Goal: Task Accomplishment & Management: Use online tool/utility

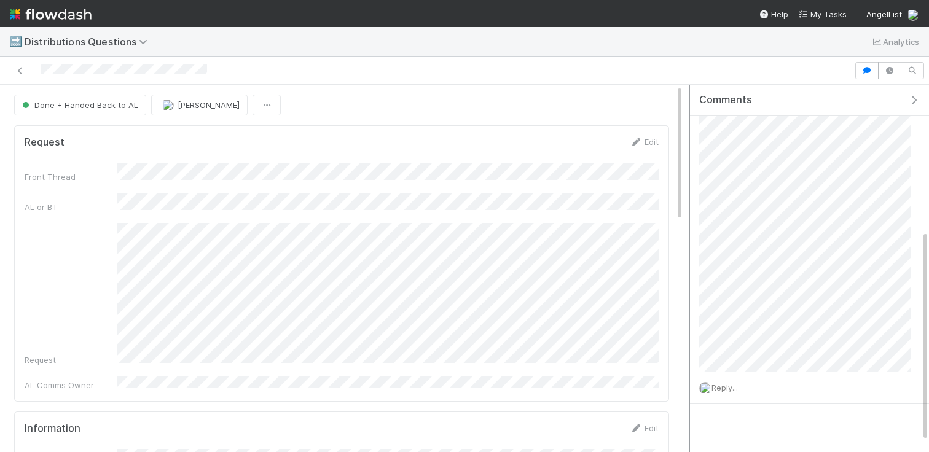
scroll to position [272, 0]
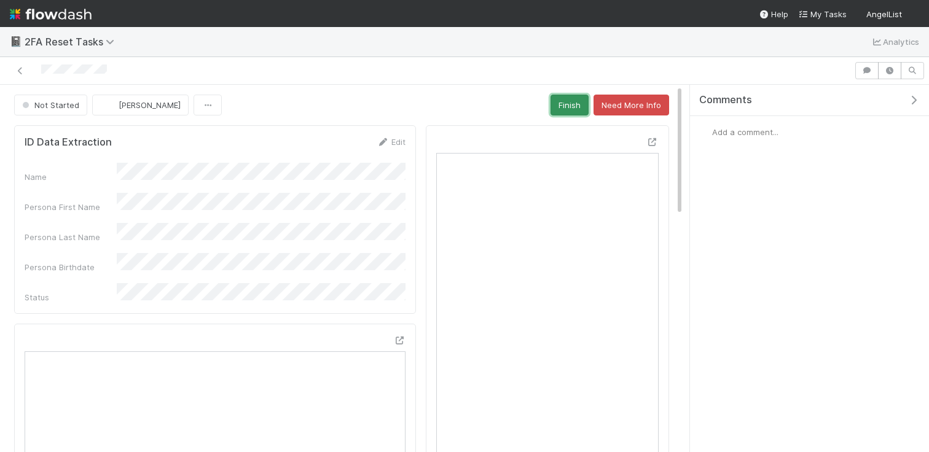
click at [566, 104] on button "Finish" at bounding box center [569, 105] width 38 height 21
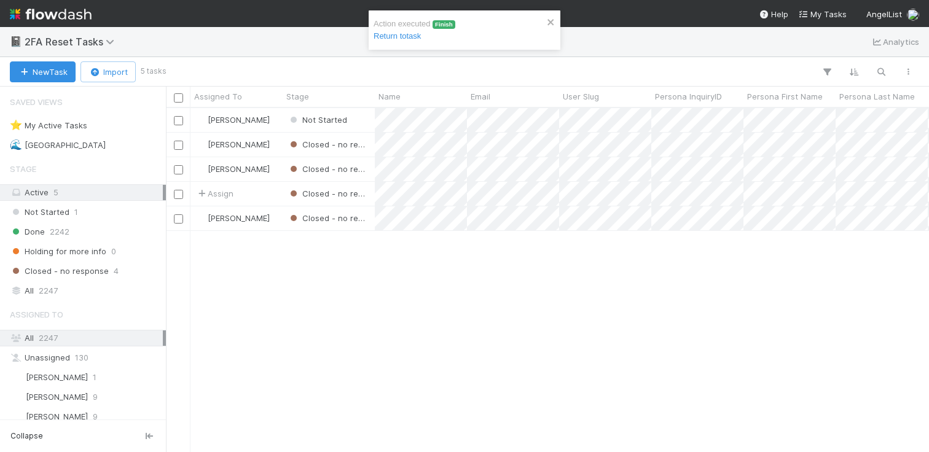
scroll to position [0, 1]
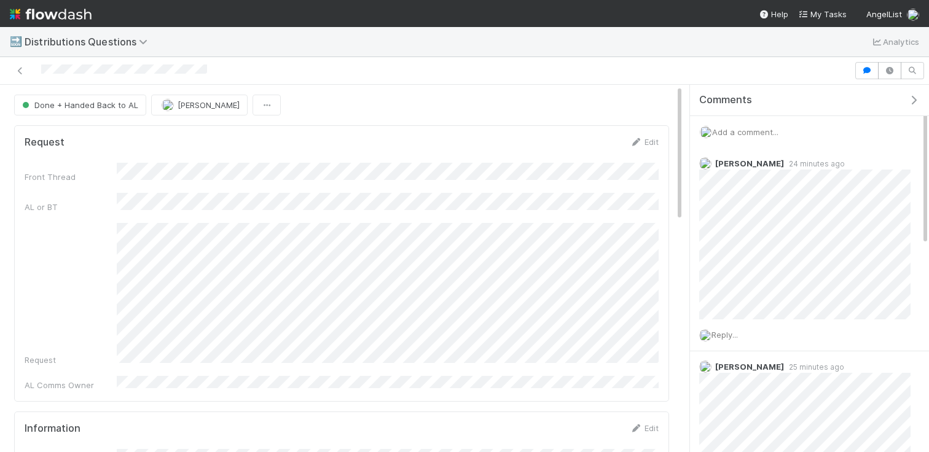
click at [759, 131] on span "Add a comment..." at bounding box center [745, 132] width 66 height 10
click at [739, 311] on button "Add Comment" at bounding box center [745, 321] width 71 height 21
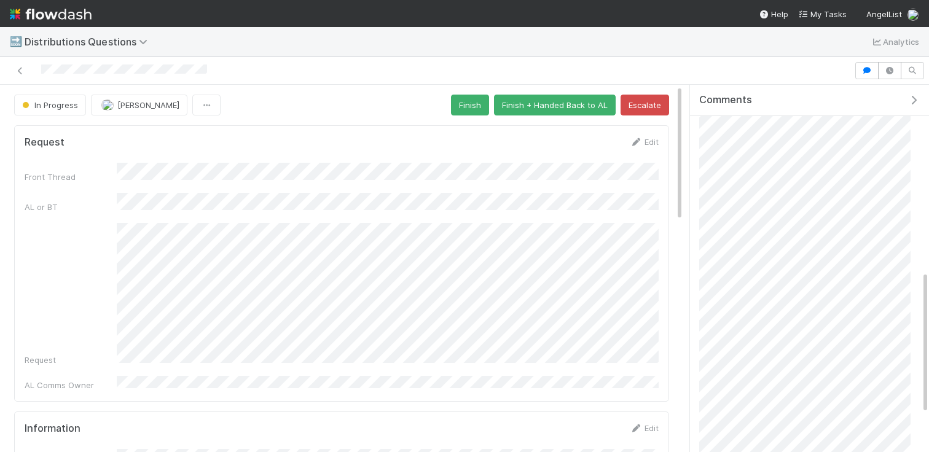
scroll to position [486, 0]
click at [558, 97] on button "Finish + Handed Back to AL" at bounding box center [555, 105] width 122 height 21
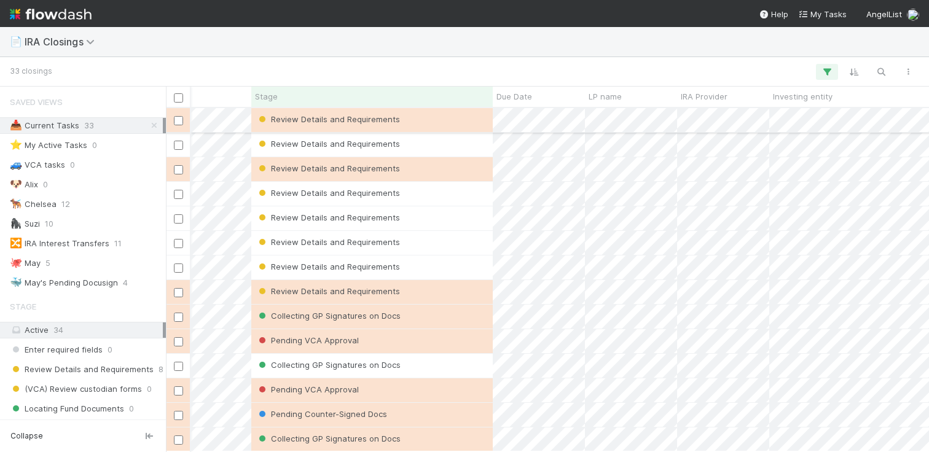
scroll to position [0, 500]
